Goal: Transaction & Acquisition: Purchase product/service

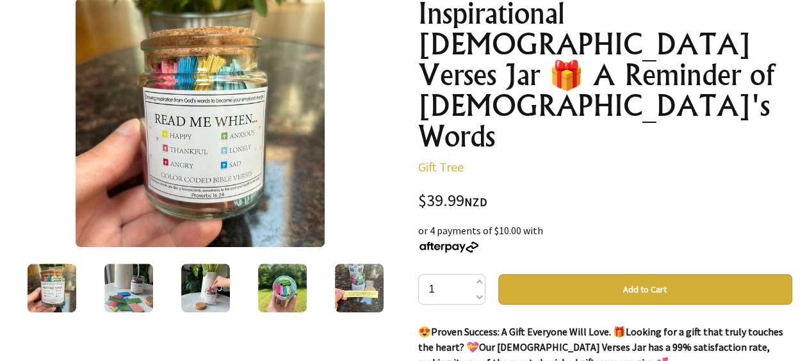
scroll to position [169, 0]
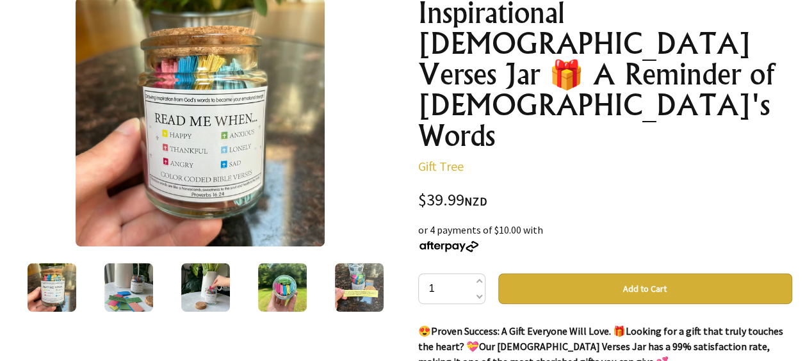
click at [60, 297] on img at bounding box center [52, 287] width 49 height 49
click at [131, 291] on img at bounding box center [128, 287] width 49 height 49
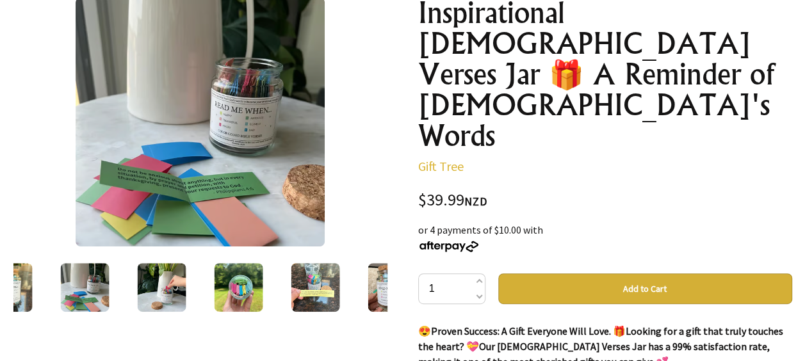
click at [173, 286] on img at bounding box center [161, 287] width 49 height 49
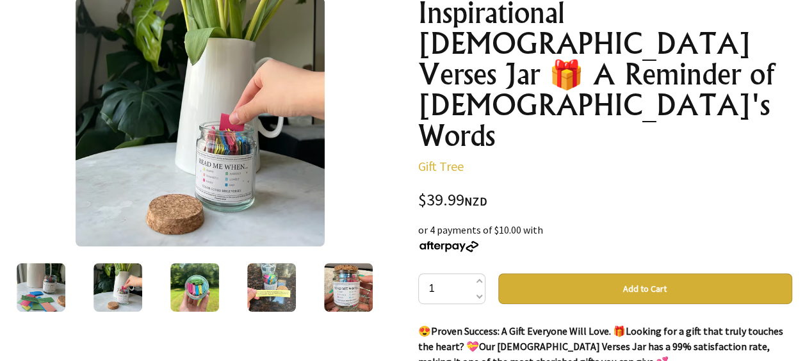
click at [179, 286] on img at bounding box center [194, 287] width 49 height 49
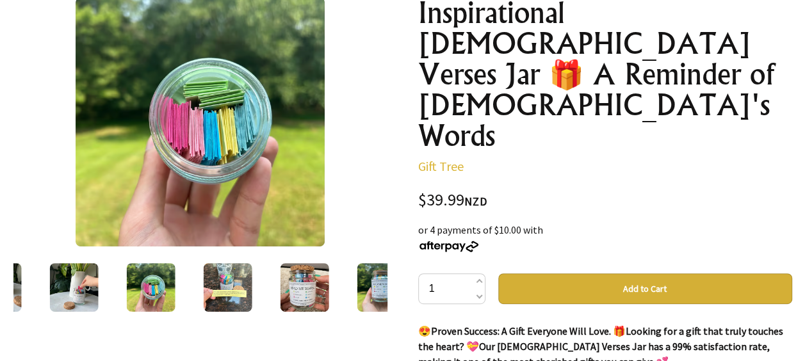
click at [211, 287] on img at bounding box center [227, 287] width 49 height 49
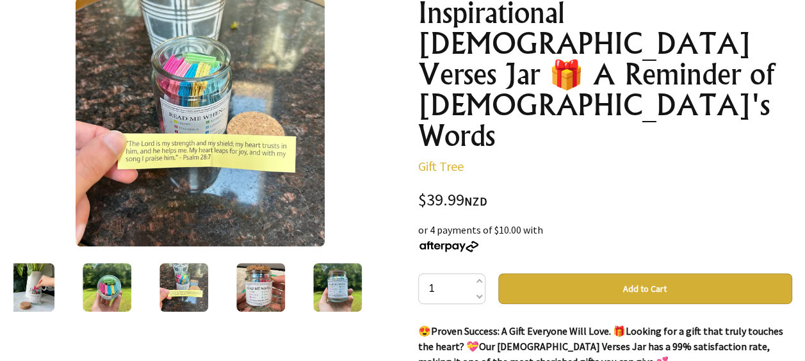
click at [245, 290] on img at bounding box center [260, 287] width 49 height 49
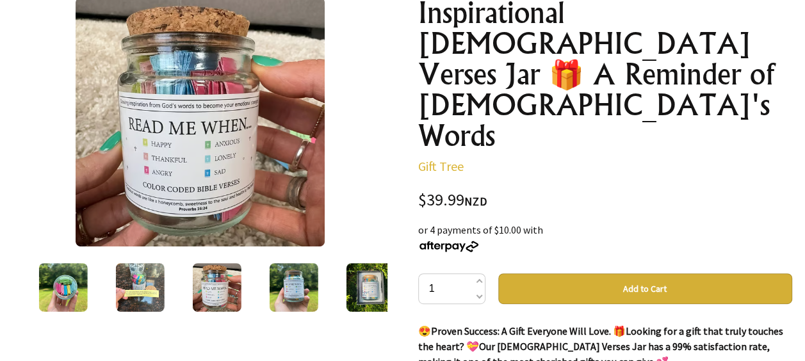
click at [284, 295] on img at bounding box center [293, 287] width 49 height 49
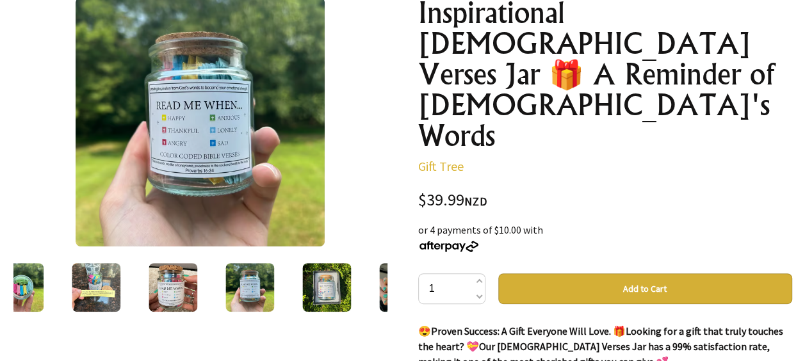
click at [24, 108] on div at bounding box center [200, 121] width 374 height 249
click at [374, 108] on div at bounding box center [200, 121] width 374 height 249
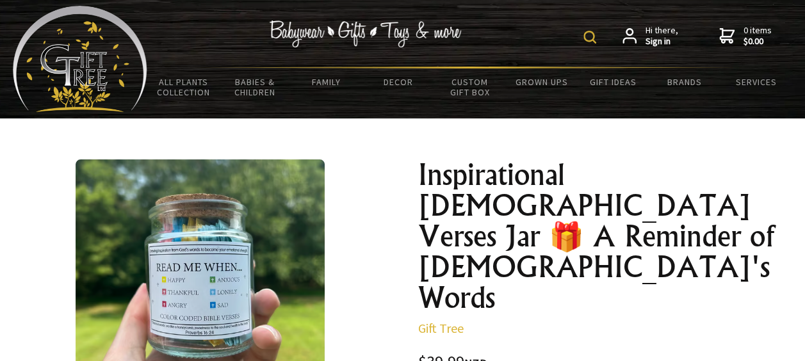
scroll to position [0, 0]
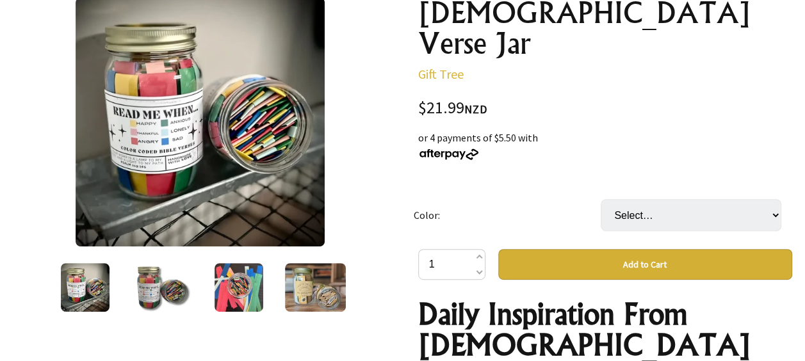
scroll to position [170, 0]
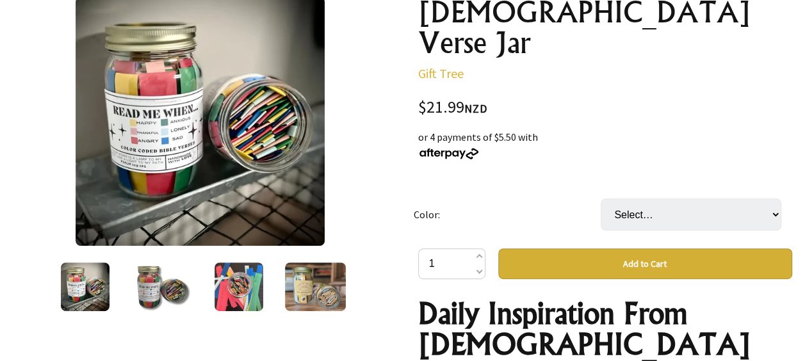
click at [156, 288] on img at bounding box center [161, 287] width 61 height 49
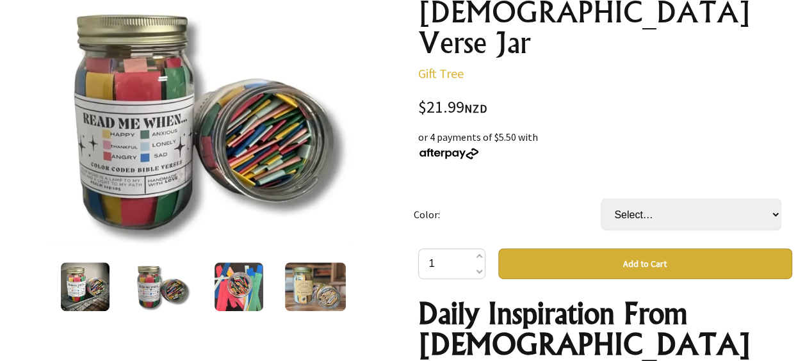
click at [216, 305] on img at bounding box center [239, 287] width 49 height 49
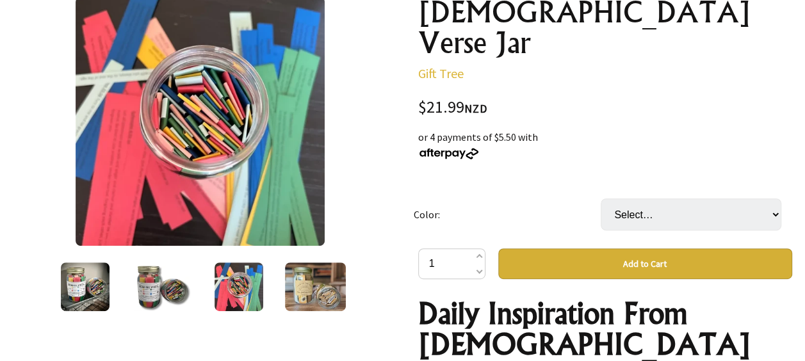
click at [323, 304] on img at bounding box center [315, 287] width 61 height 49
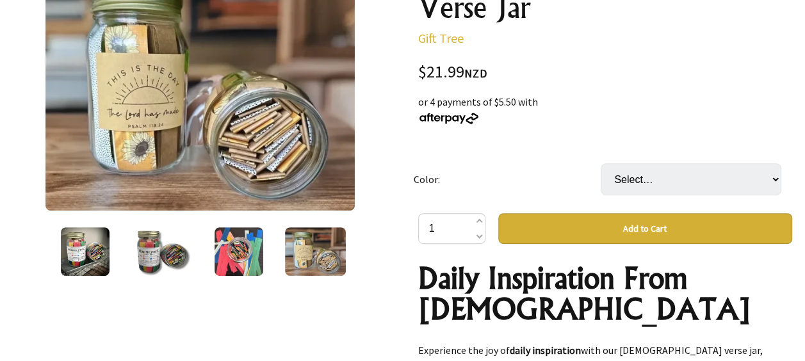
scroll to position [180, 0]
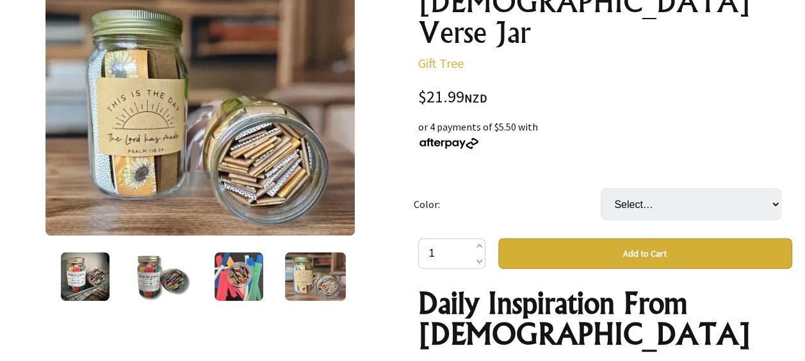
click at [78, 269] on img at bounding box center [85, 276] width 49 height 49
